Goal: Transaction & Acquisition: Download file/media

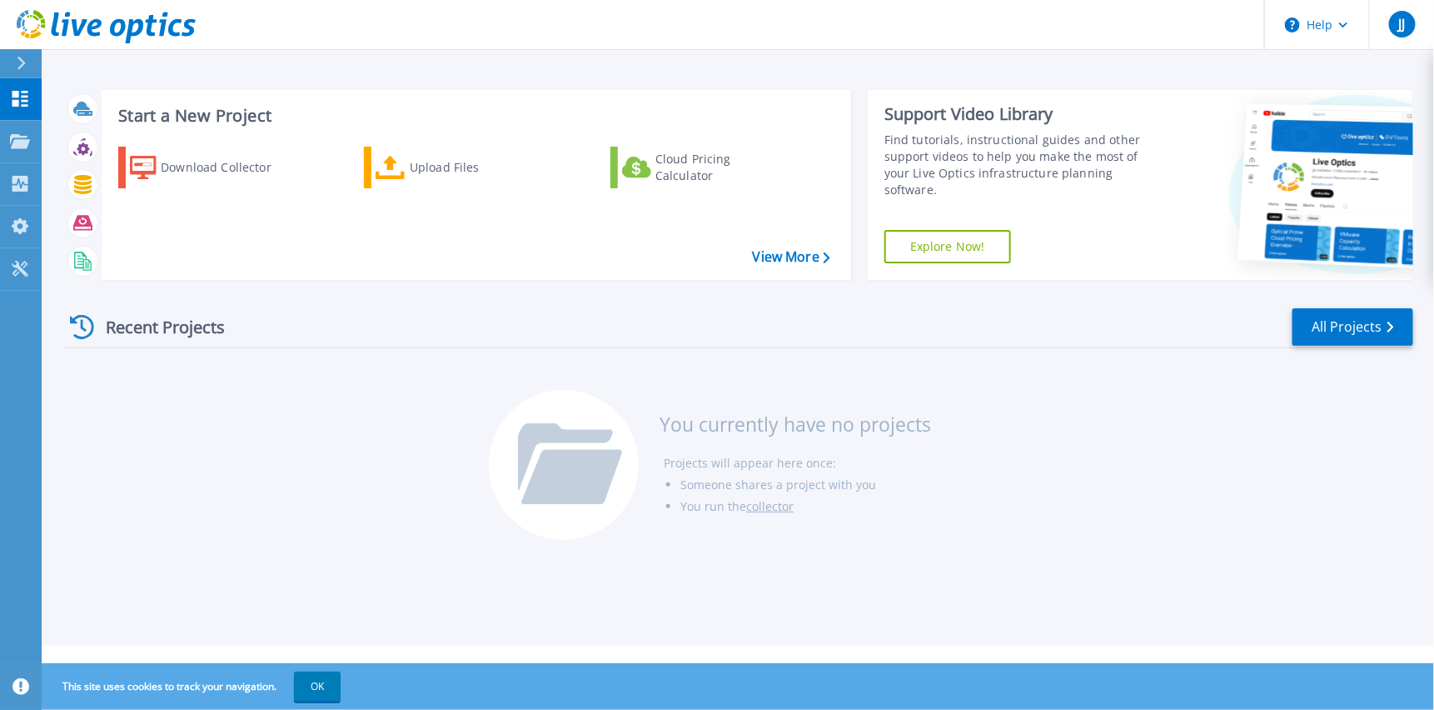
click at [252, 322] on div "Recent Projects All Projects" at bounding box center [738, 327] width 1349 height 42
click at [245, 165] on div "Download Collector" at bounding box center [227, 167] width 133 height 33
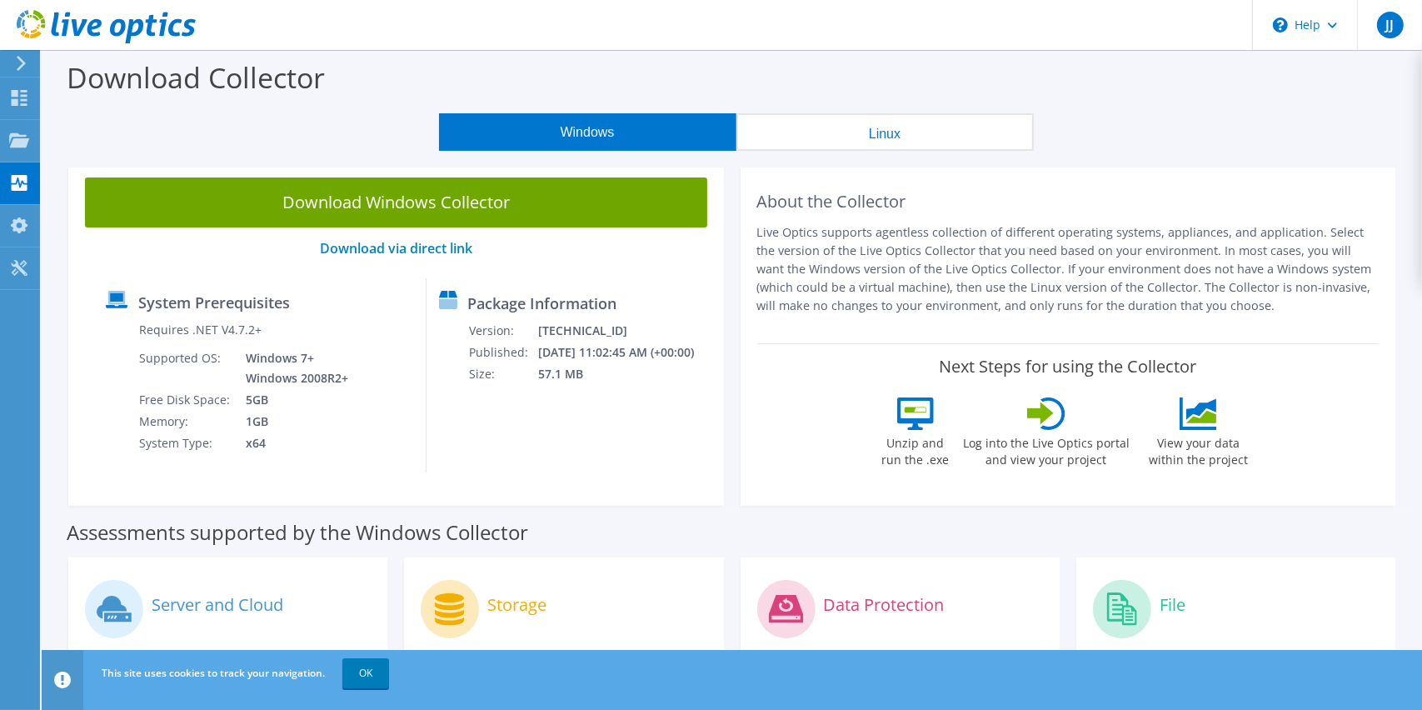
click at [564, 127] on button "Windows" at bounding box center [587, 131] width 297 height 37
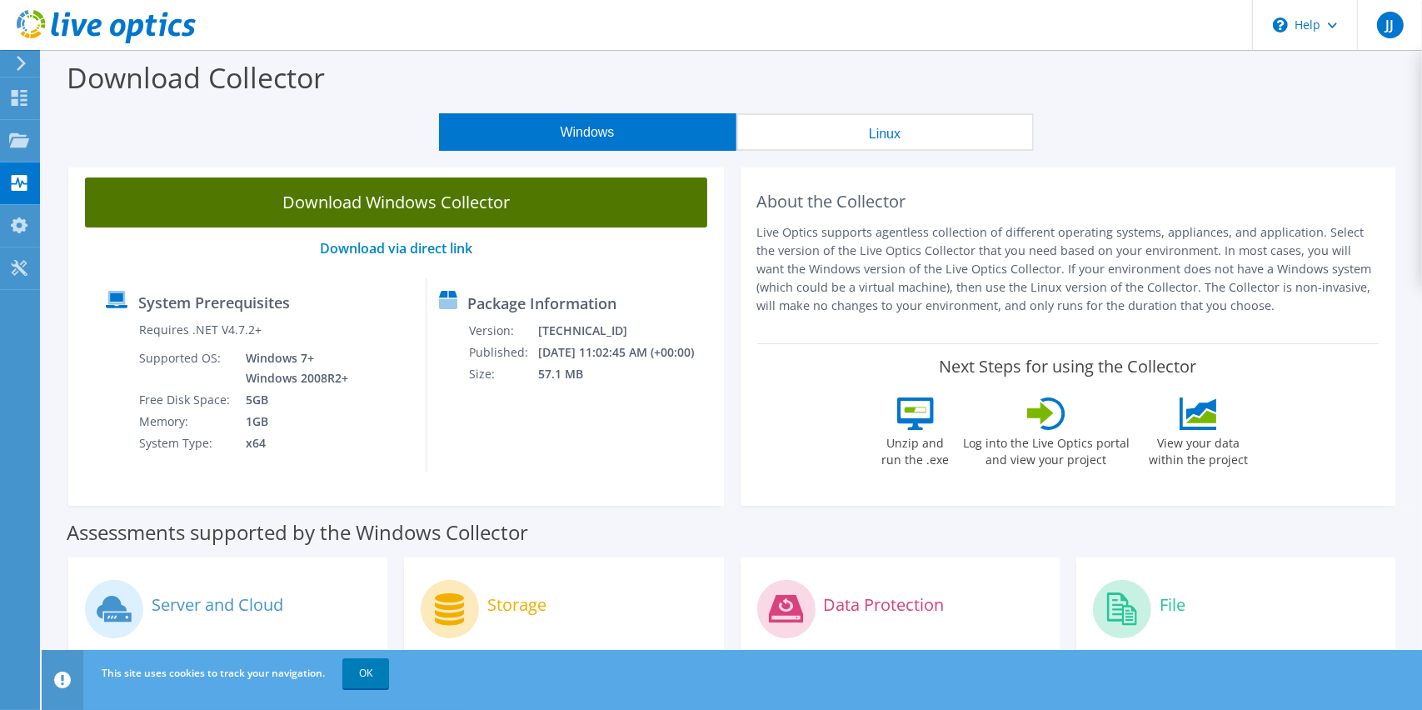
click at [472, 206] on link "Download Windows Collector" at bounding box center [396, 202] width 622 height 50
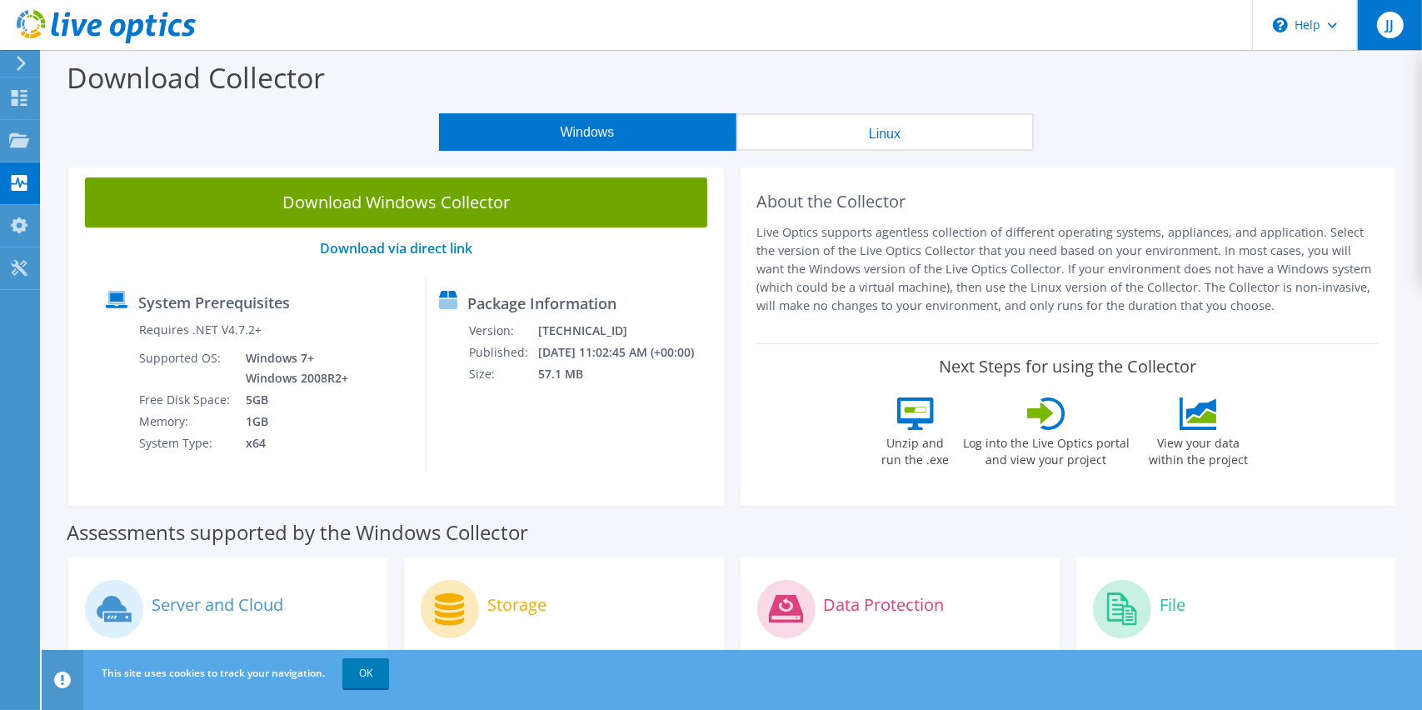
click at [1389, 27] on span "JJ" at bounding box center [1390, 25] width 27 height 27
